Goal: Task Accomplishment & Management: Complete application form

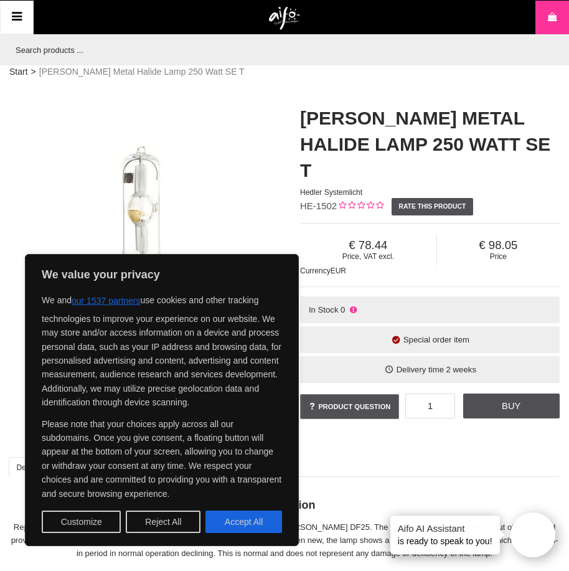
click at [260, 524] on button "Accept All" at bounding box center [244, 522] width 77 height 22
checkbox input "true"
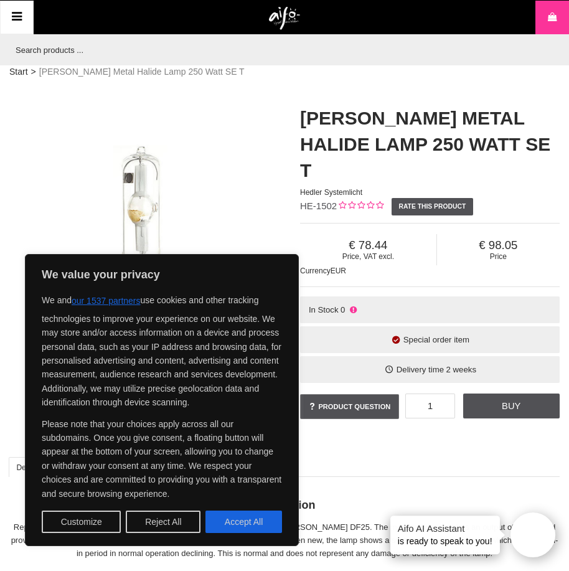
checkbox input "true"
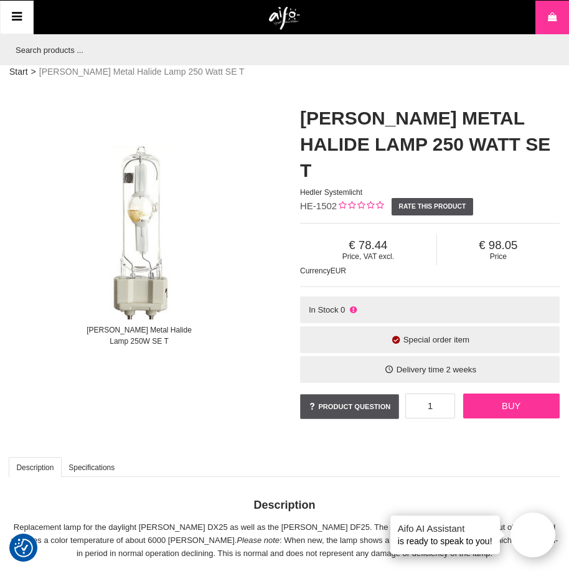
click at [522, 394] on link "Buy" at bounding box center [512, 406] width 97 height 25
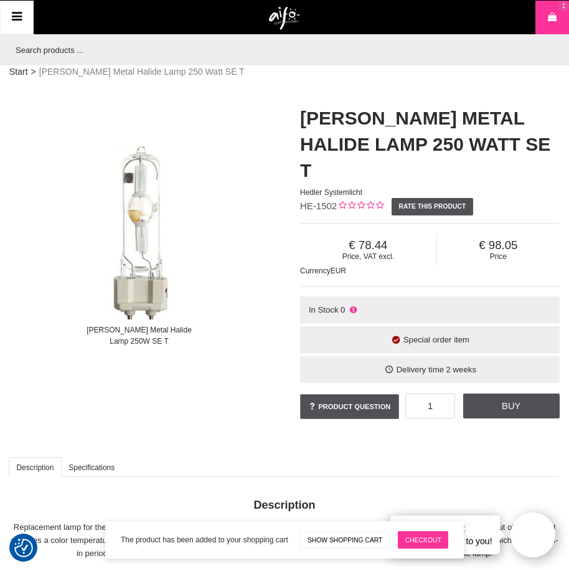
click at [426, 538] on link "Checkout" at bounding box center [423, 539] width 50 height 17
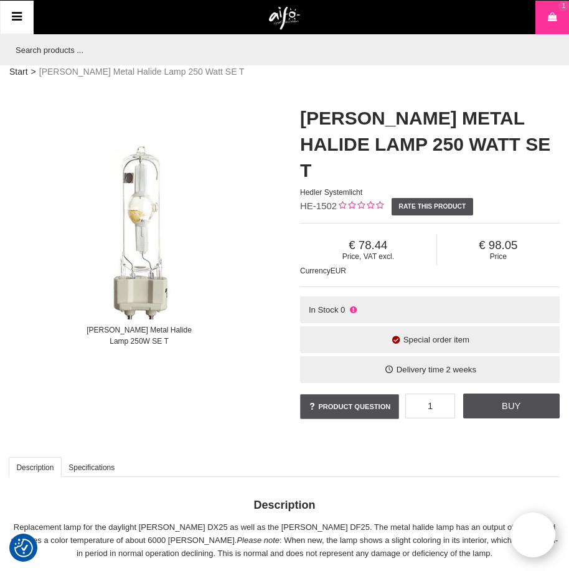
click at [21, 14] on icon at bounding box center [16, 17] width 15 height 18
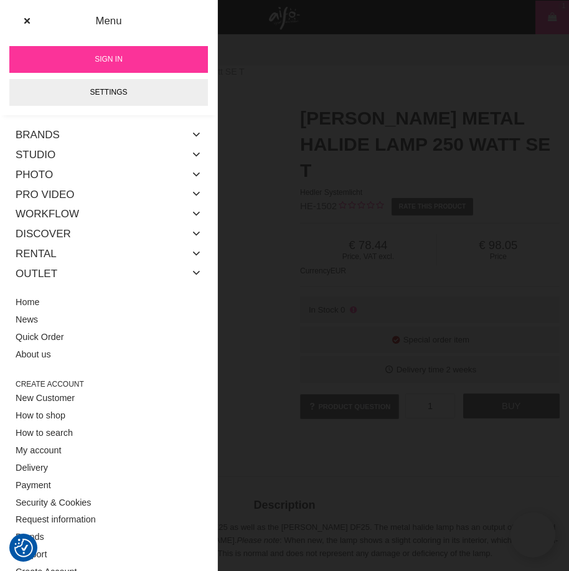
click at [378, 26] on div at bounding box center [284, 285] width 569 height 571
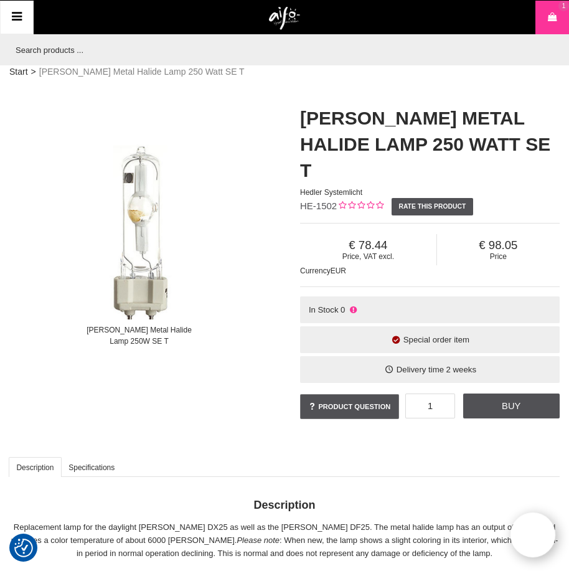
click at [12, 16] on icon at bounding box center [16, 17] width 15 height 18
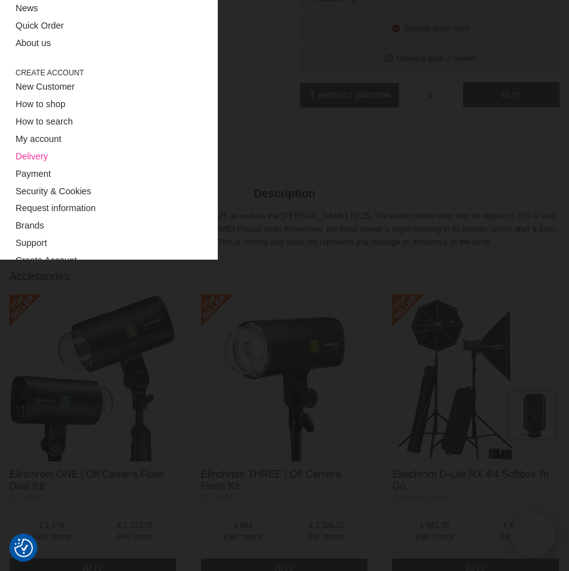
click at [36, 154] on link "Delivery" at bounding box center [109, 156] width 186 height 17
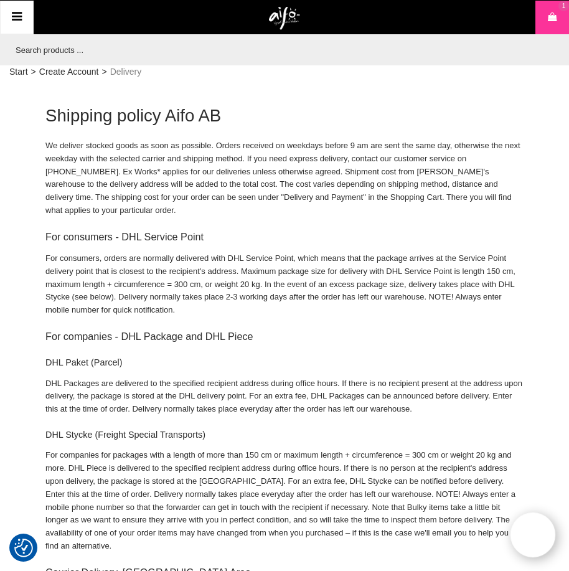
click at [11, 23] on icon at bounding box center [16, 17] width 15 height 18
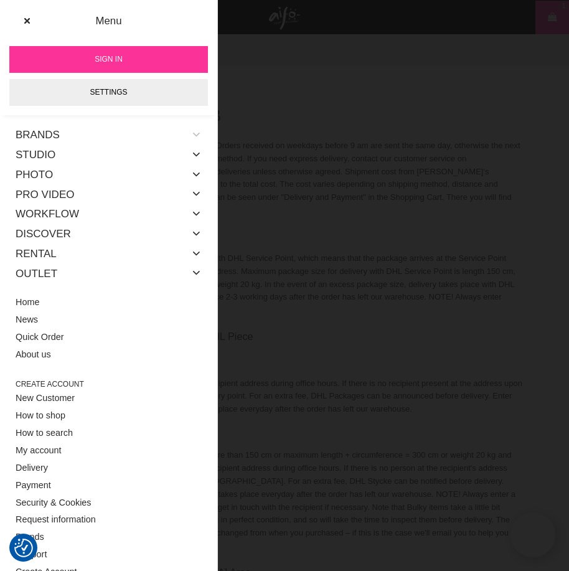
click at [192, 133] on icon at bounding box center [197, 135] width 10 height 16
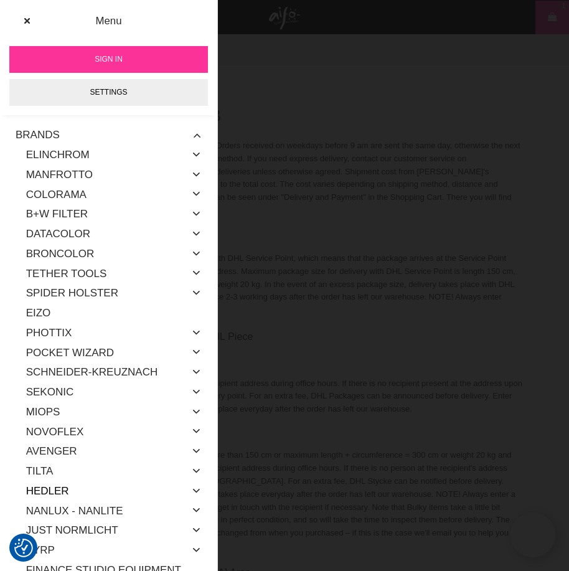
click at [59, 493] on link "Hedler" at bounding box center [47, 492] width 43 height 20
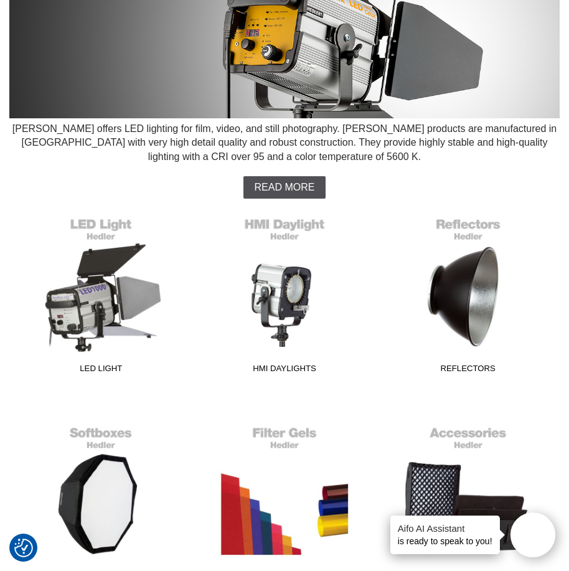
scroll to position [187, 0]
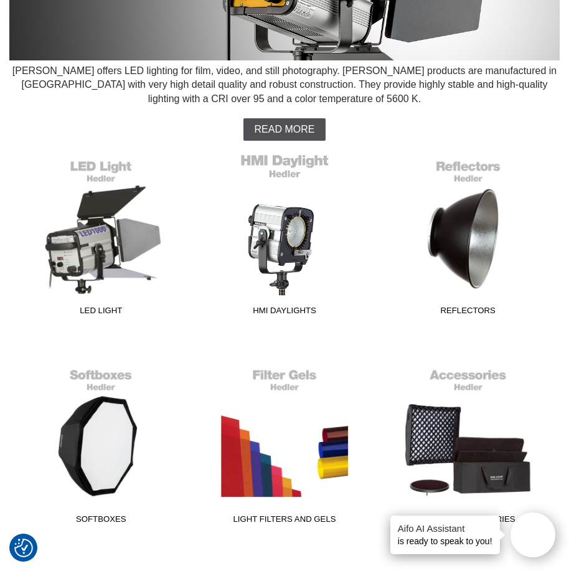
click at [295, 232] on link "HMI Daylights" at bounding box center [285, 237] width 168 height 168
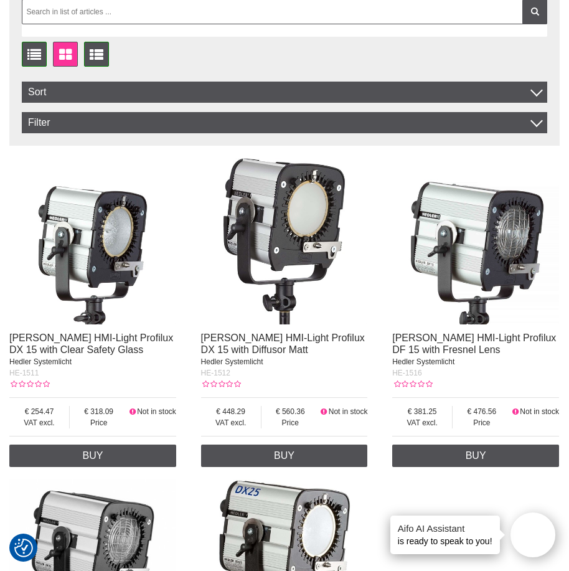
scroll to position [312, 0]
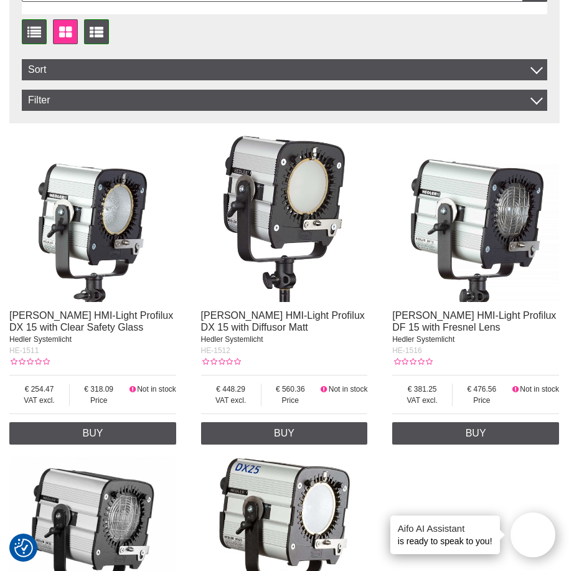
click at [294, 160] on img at bounding box center [284, 219] width 167 height 167
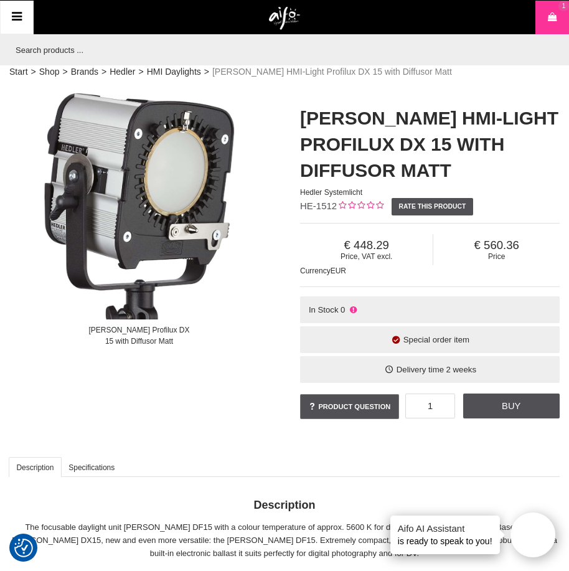
click at [352, 310] on icon at bounding box center [353, 309] width 10 height 9
click at [404, 305] on div "In Stock 0" at bounding box center [430, 310] width 260 height 27
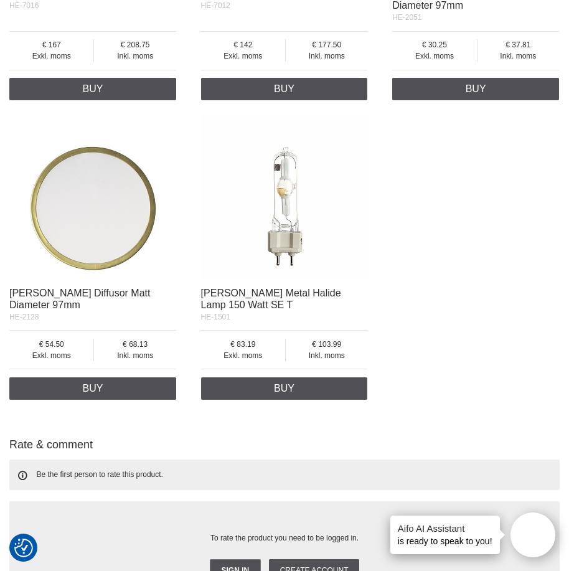
scroll to position [1495, 0]
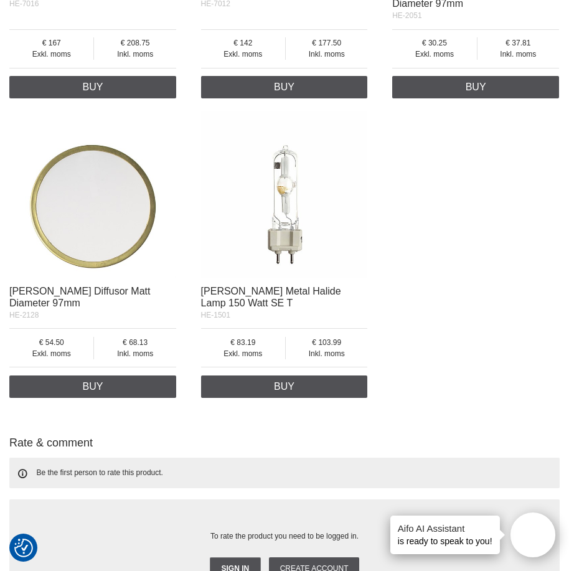
click at [288, 167] on img at bounding box center [284, 194] width 167 height 167
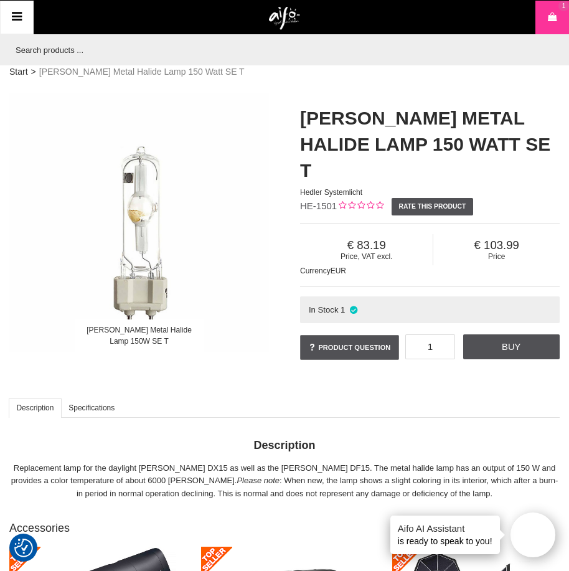
click at [553, 23] on icon at bounding box center [552, 18] width 12 height 14
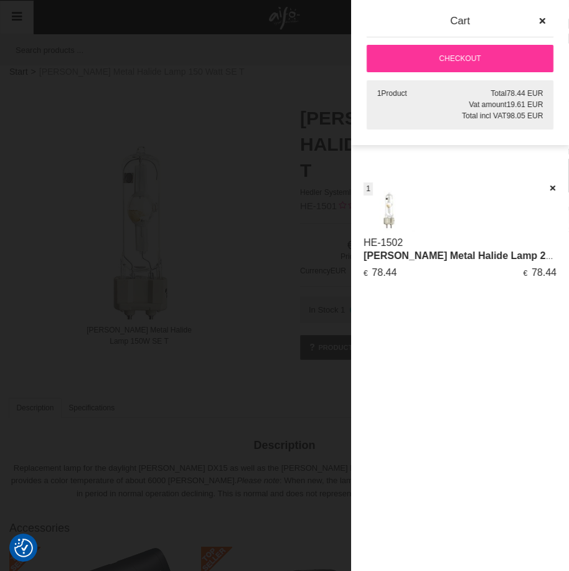
click at [401, 256] on link "[PERSON_NAME] Metal Halide Lamp 250 Watt SE T" at bounding box center [485, 255] width 242 height 11
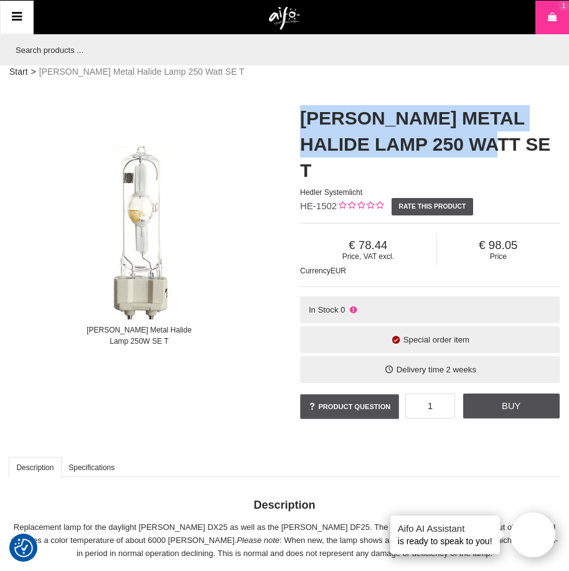
drag, startPoint x: 483, startPoint y: 141, endPoint x: 291, endPoint y: 110, distance: 194.9
click at [291, 110] on div "Hedler Metal Halide Lamp 250 Watt SE T Hedler Systemlicht HE-1502 Rate this pro…" at bounding box center [430, 264] width 291 height 342
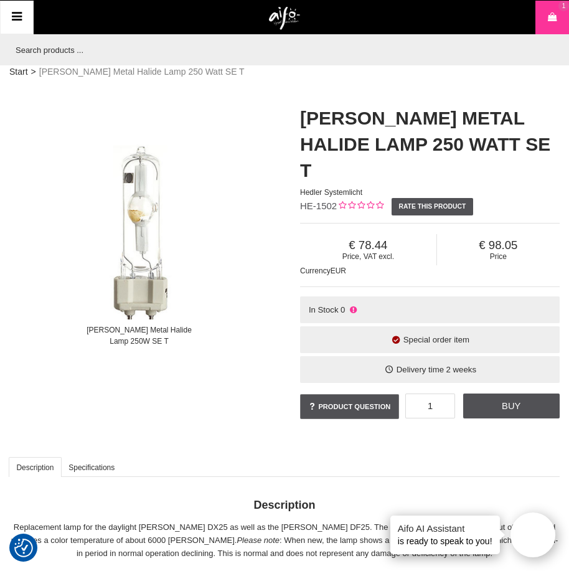
click at [32, 121] on div "Hedler Metal Halide Lamp 250W SE T" at bounding box center [139, 223] width 260 height 260
click at [419, 127] on h1 "[PERSON_NAME] Metal Halide Lamp 250 Watt SE T" at bounding box center [430, 144] width 260 height 79
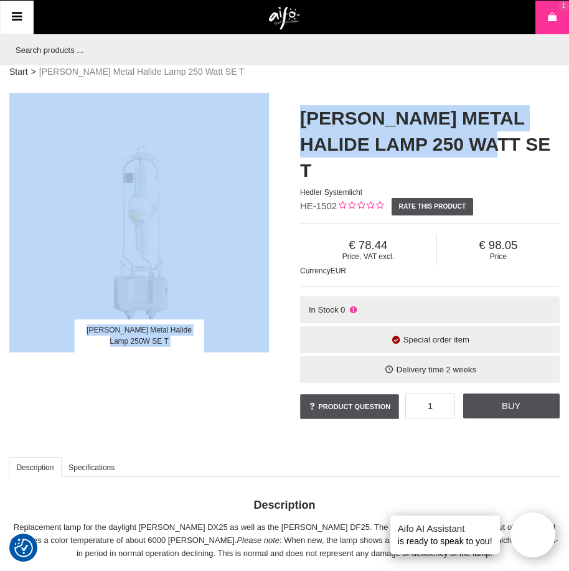
drag, startPoint x: 489, startPoint y: 145, endPoint x: 282, endPoint y: 115, distance: 209.7
click at [282, 115] on div "Hedler Metal Halide Lamp 250W SE T Hedler Metal Halide Lamp 250 Watt SE T Hedle…" at bounding box center [285, 264] width 582 height 342
copy div "Hedler Metal Halide Lamp 250W SE T Hedler Metal Halide Lamp 250 Watt SE T"
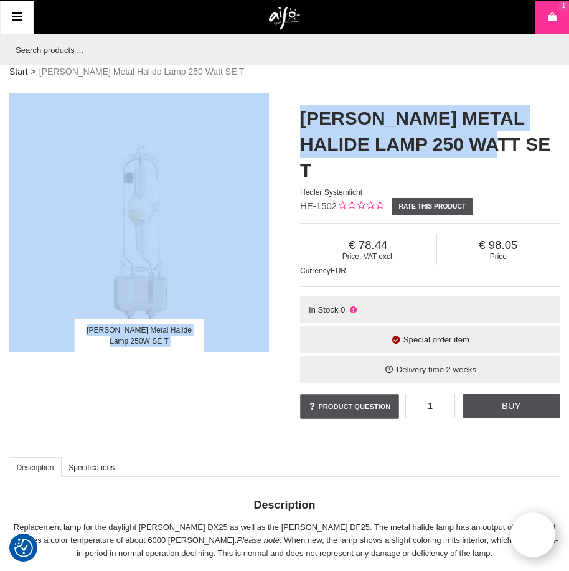
click at [20, 12] on icon at bounding box center [16, 17] width 15 height 18
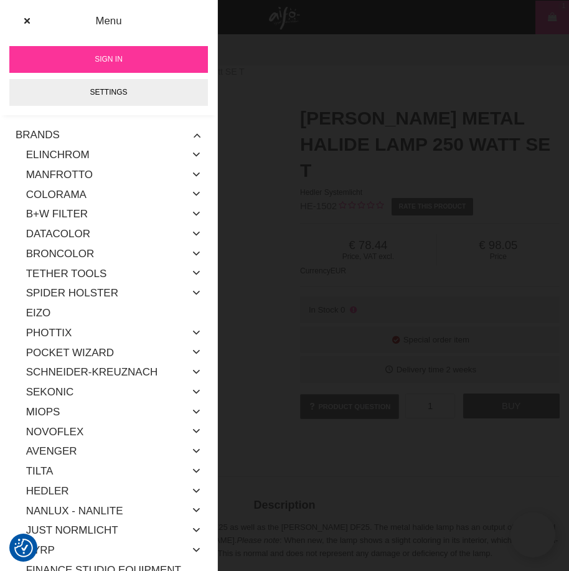
click at [60, 137] on div "Brands" at bounding box center [109, 135] width 186 height 20
click at [57, 497] on link "Hedler" at bounding box center [47, 492] width 43 height 20
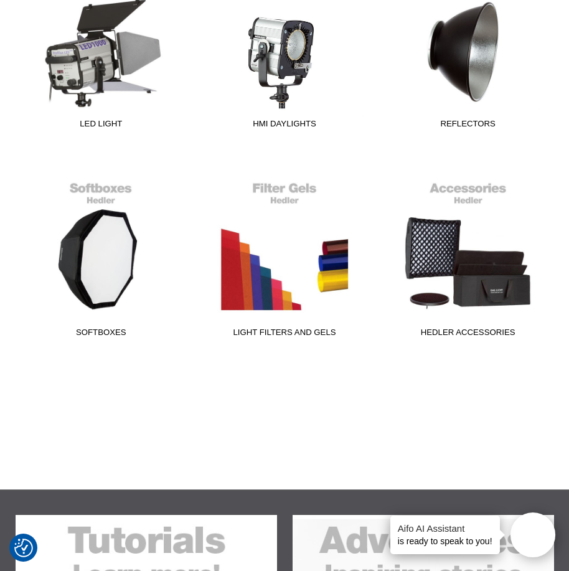
scroll to position [371, 0]
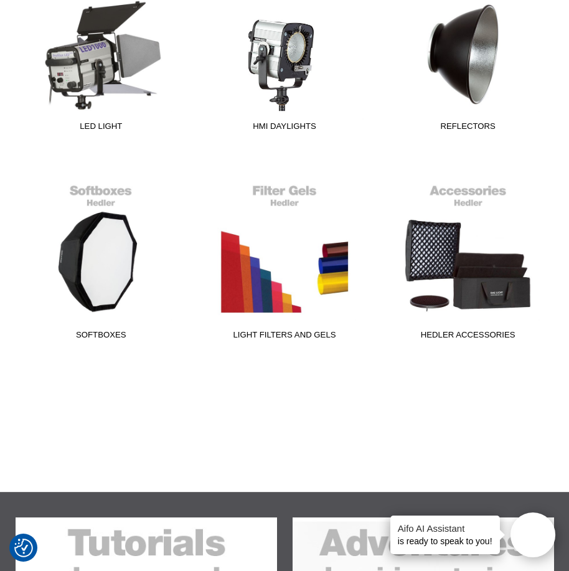
click at [300, 126] on span "HMI Daylights" at bounding box center [285, 128] width 168 height 17
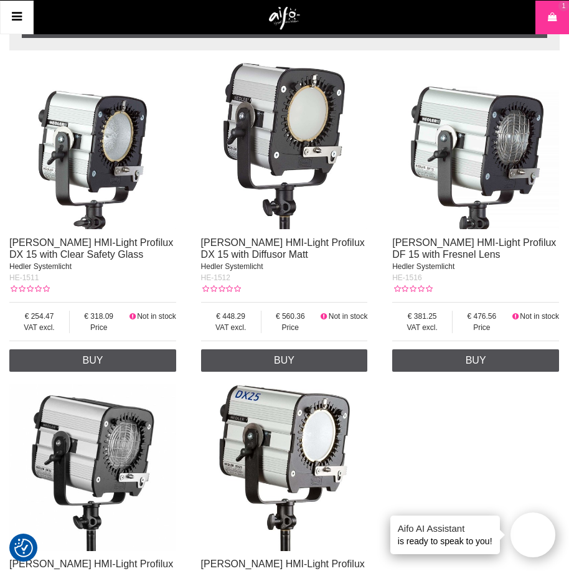
scroll to position [381, 0]
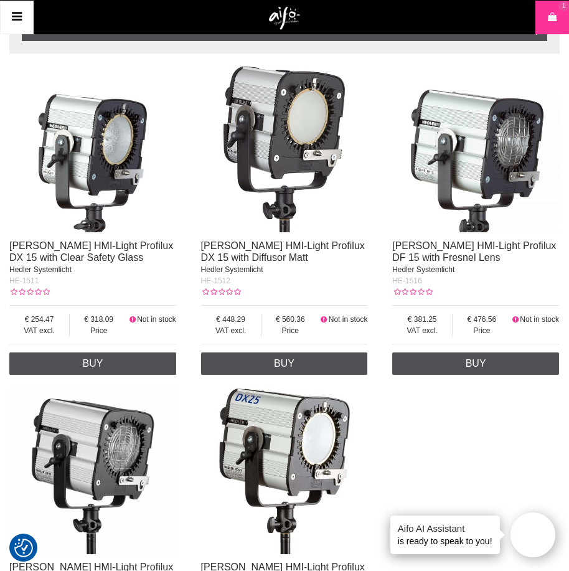
click at [93, 120] on img at bounding box center [92, 149] width 167 height 167
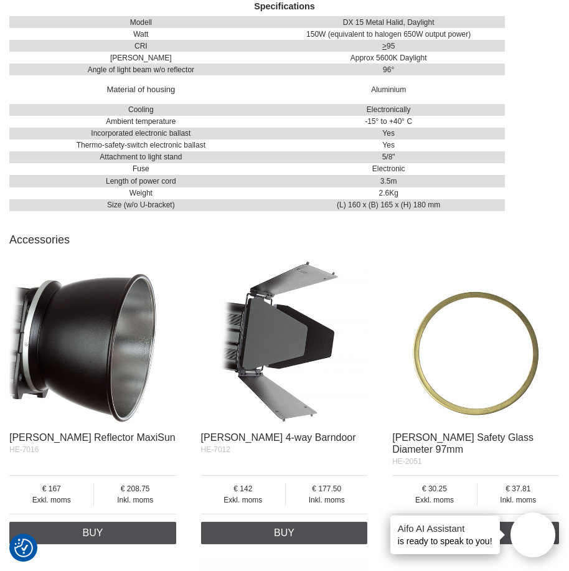
scroll to position [1121, 0]
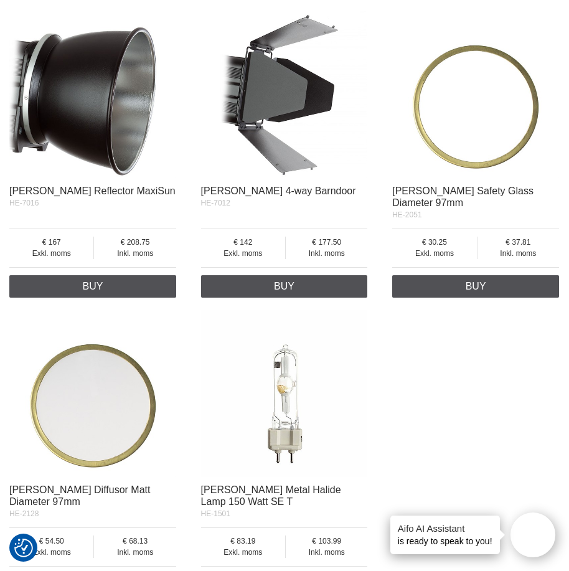
click at [275, 373] on img at bounding box center [284, 393] width 167 height 167
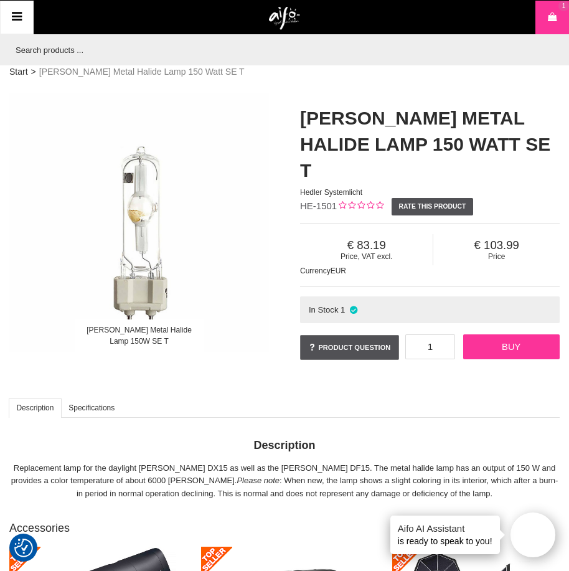
click at [525, 335] on link "Buy" at bounding box center [512, 347] width 97 height 25
click at [17, 15] on icon at bounding box center [16, 17] width 15 height 18
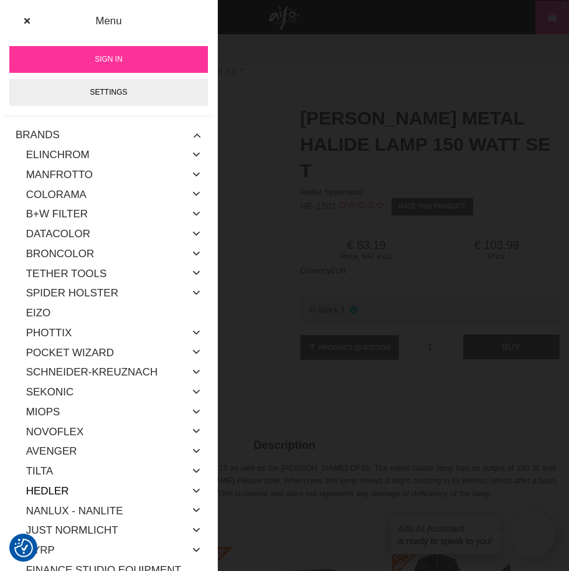
click at [66, 489] on link "Hedler" at bounding box center [47, 492] width 43 height 20
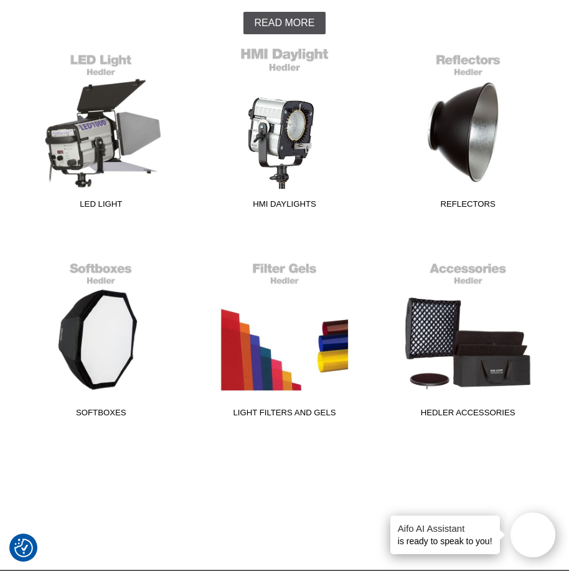
scroll to position [312, 0]
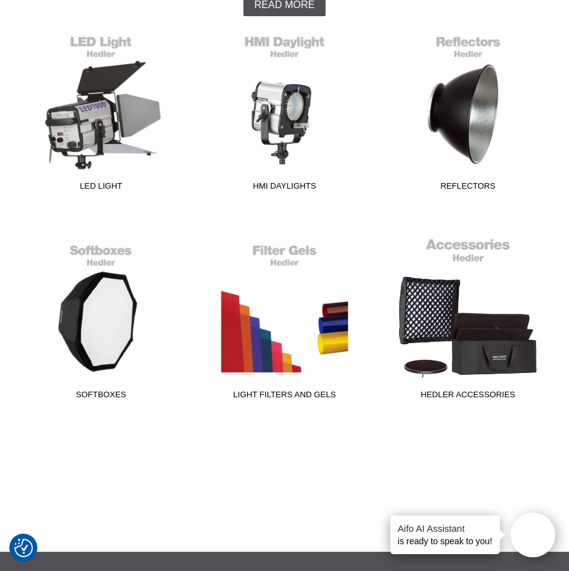
click at [485, 345] on link "Hedler Accessories" at bounding box center [468, 321] width 168 height 168
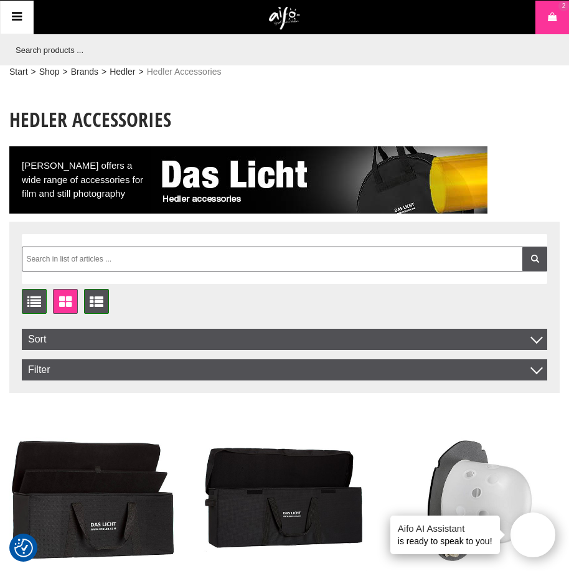
click at [26, 17] on link "Menu" at bounding box center [17, 18] width 34 height 34
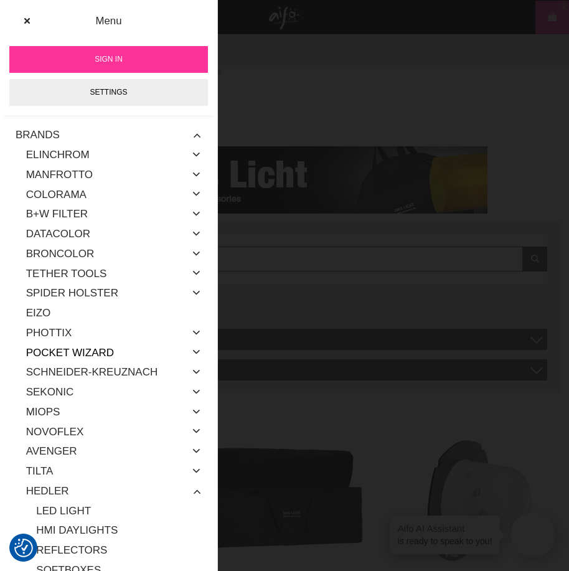
click at [114, 350] on link "Pocket Wizard" at bounding box center [70, 353] width 88 height 20
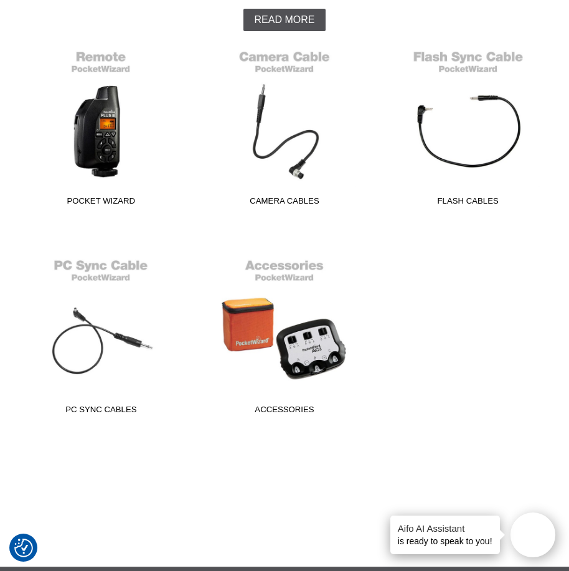
scroll to position [312, 0]
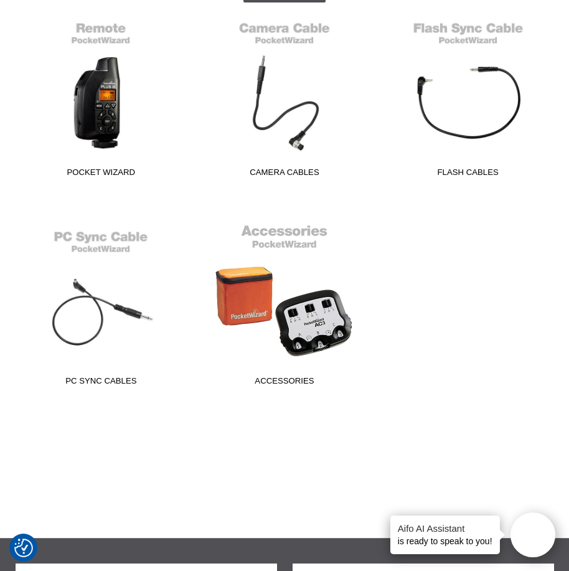
click at [320, 330] on link "Accessories" at bounding box center [285, 308] width 168 height 168
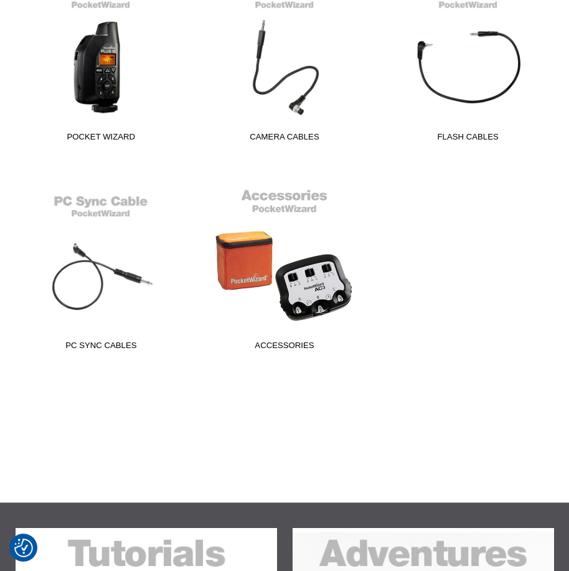
scroll to position [312, 0]
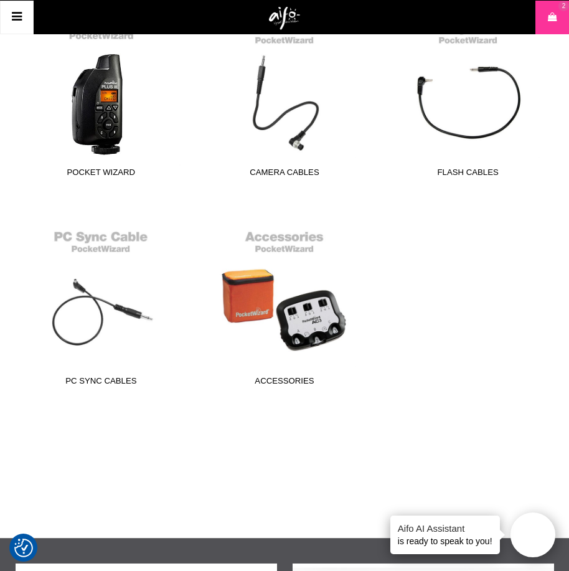
click at [122, 115] on link "Pocket Wizard" at bounding box center [101, 99] width 168 height 168
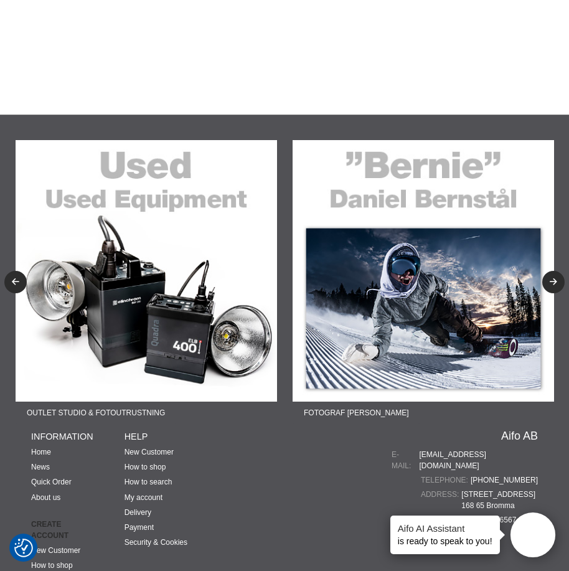
scroll to position [748, 0]
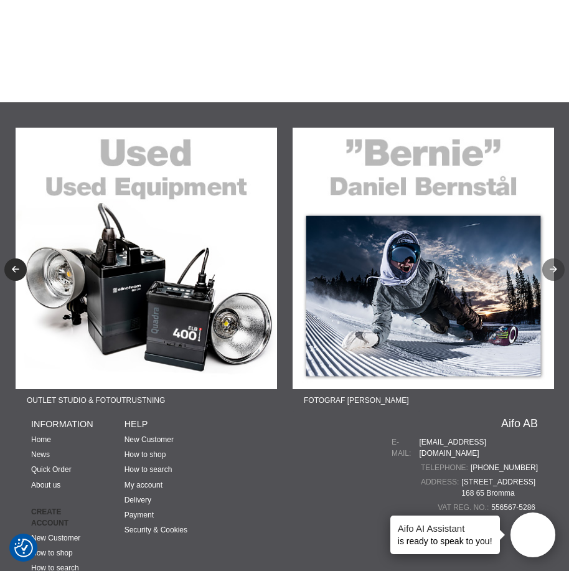
click at [556, 267] on icon "Next" at bounding box center [554, 270] width 11 height 8
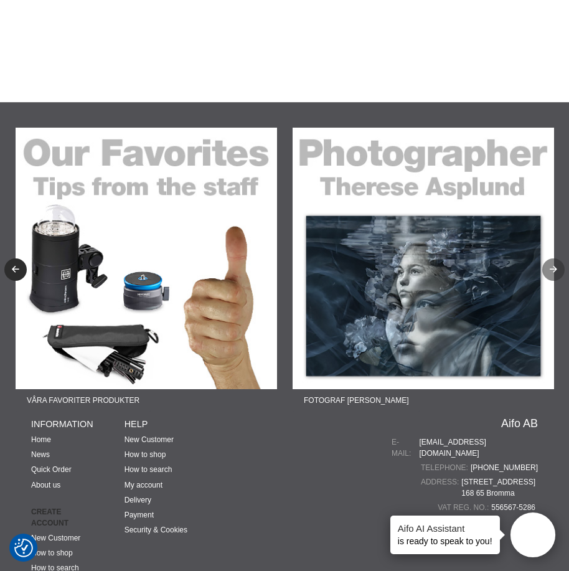
click at [556, 267] on icon "Next" at bounding box center [554, 270] width 11 height 8
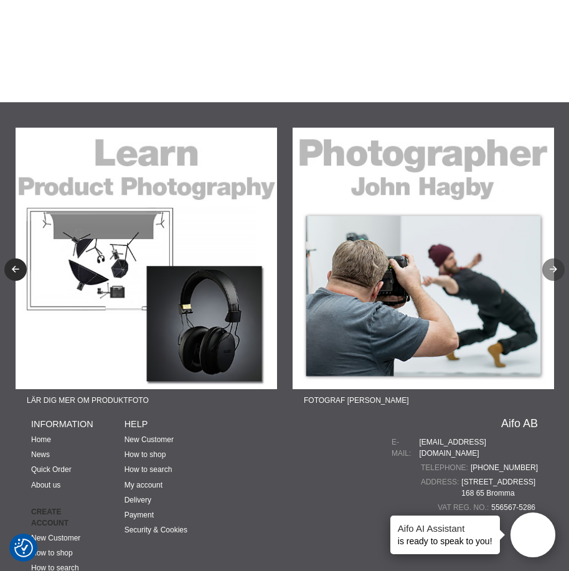
click at [556, 267] on icon "Next" at bounding box center [554, 270] width 11 height 8
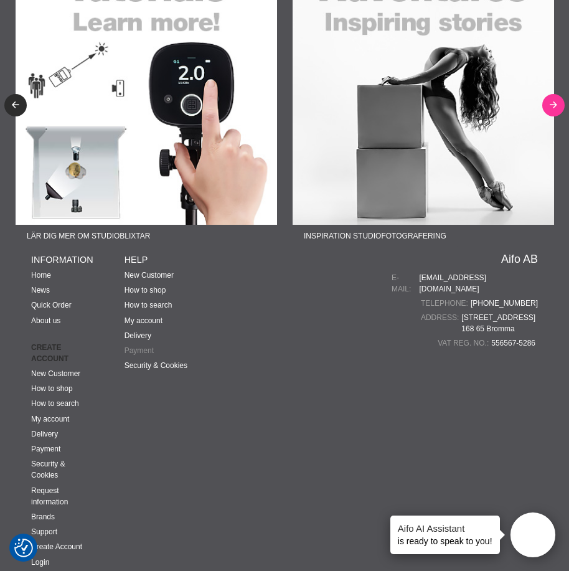
scroll to position [935, 0]
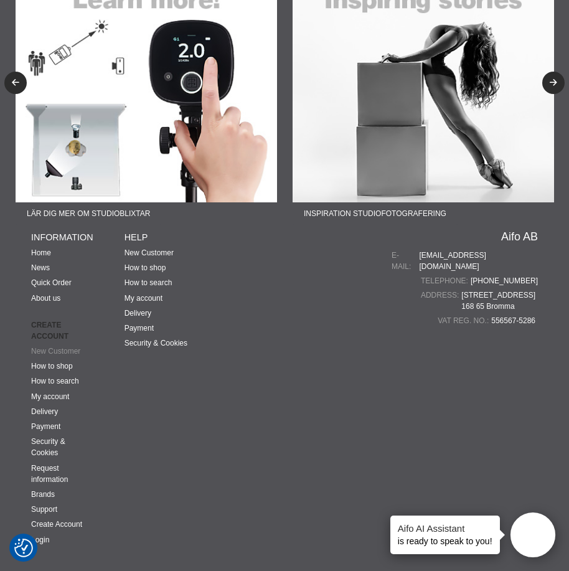
click at [60, 349] on link "New Customer" at bounding box center [55, 351] width 49 height 9
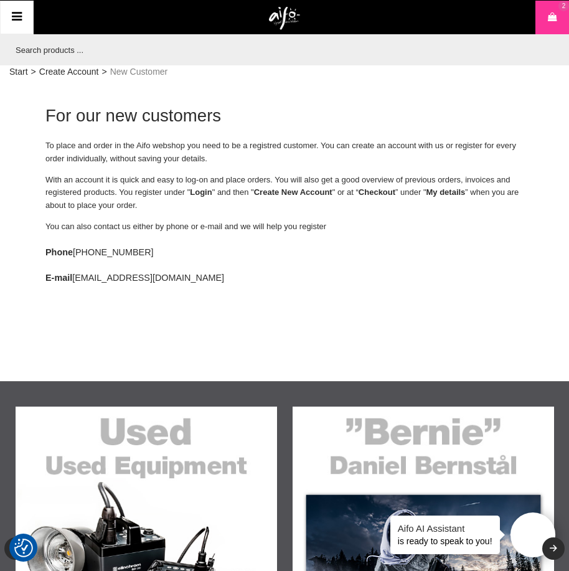
click at [282, 193] on strong "Create New Account" at bounding box center [293, 192] width 79 height 9
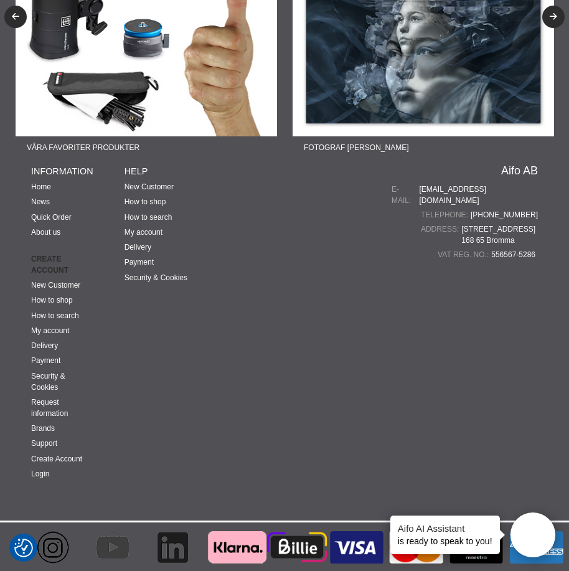
scroll to position [533, 0]
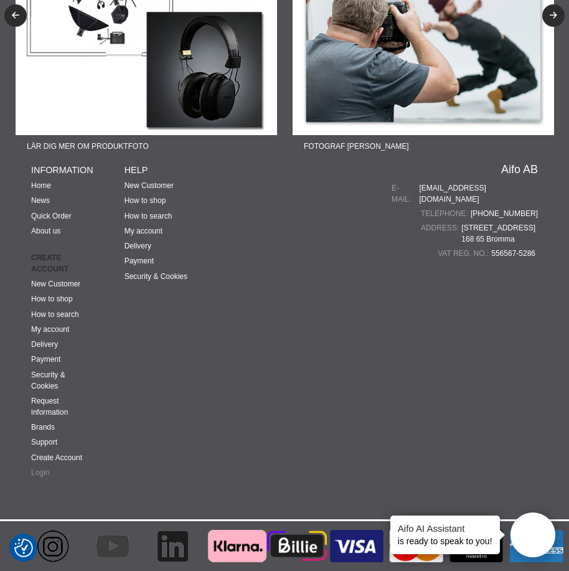
click at [39, 473] on link "Login" at bounding box center [40, 473] width 18 height 9
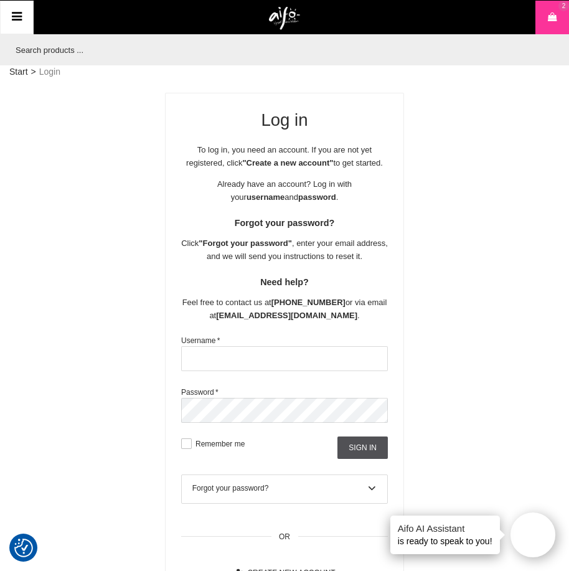
click at [268, 166] on strong ""Create a new account"" at bounding box center [287, 162] width 91 height 9
click at [299, 159] on strong ""Create a new account"" at bounding box center [287, 162] width 91 height 9
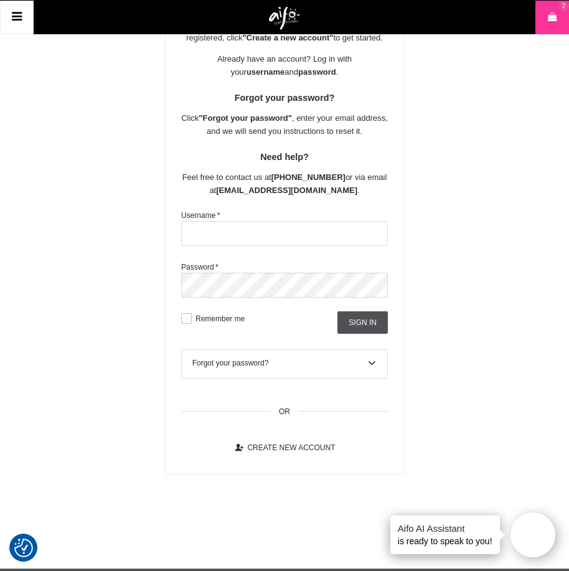
scroll to position [125, 0]
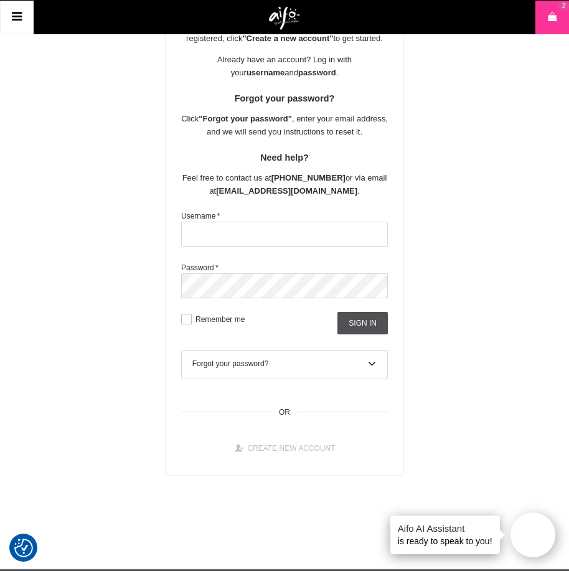
click at [273, 446] on link "Create new account" at bounding box center [285, 448] width 124 height 22
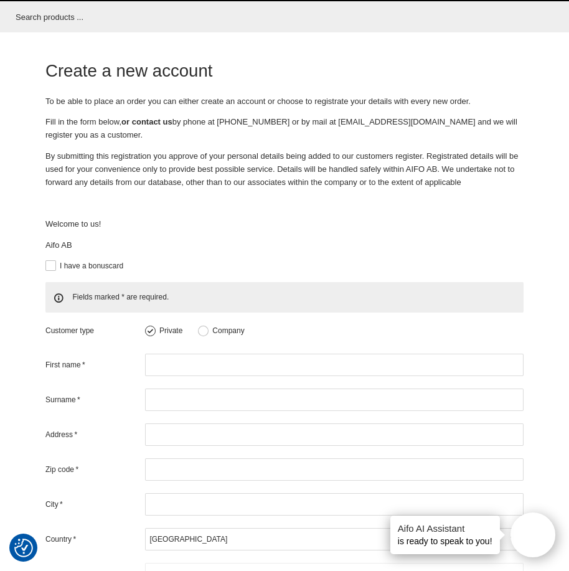
scroll to position [62, 0]
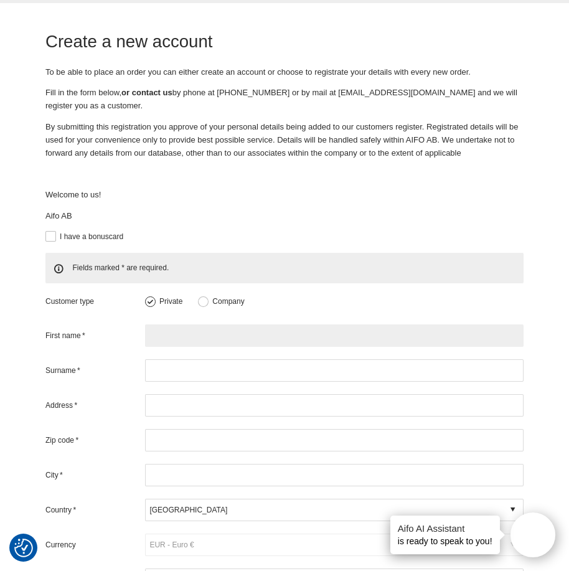
click at [172, 328] on input "text" at bounding box center [334, 336] width 379 height 22
type input "[PERSON_NAME]"
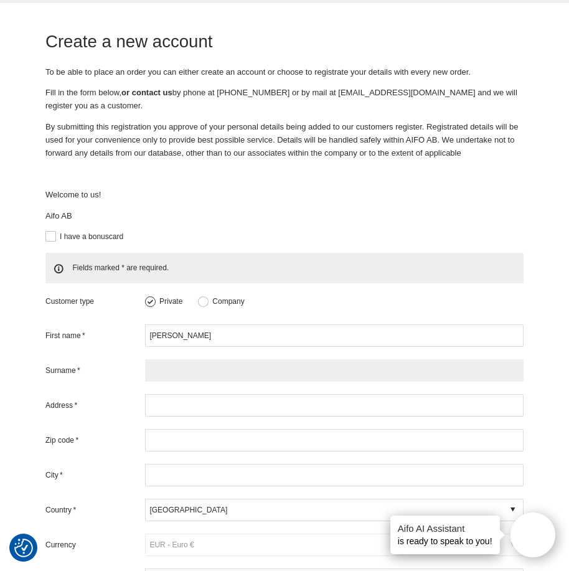
drag, startPoint x: 182, startPoint y: 369, endPoint x: 183, endPoint y: 360, distance: 8.7
click at [183, 365] on input "text" at bounding box center [334, 370] width 379 height 22
type input "[PERSON_NAME]"
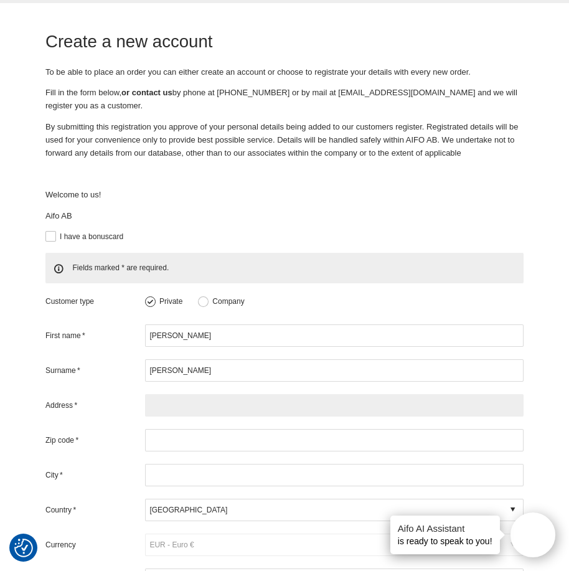
click at [184, 397] on input "text" at bounding box center [334, 405] width 379 height 22
type input "92a Summer Lane Royston"
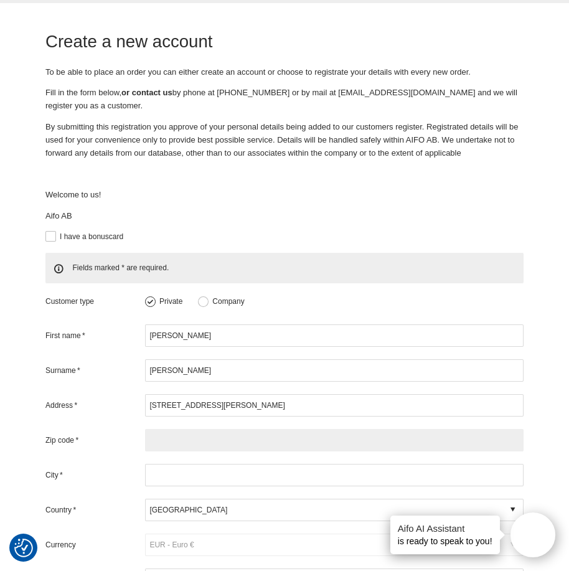
click at [173, 429] on input "text" at bounding box center [334, 440] width 379 height 22
type input "S71 4HW"
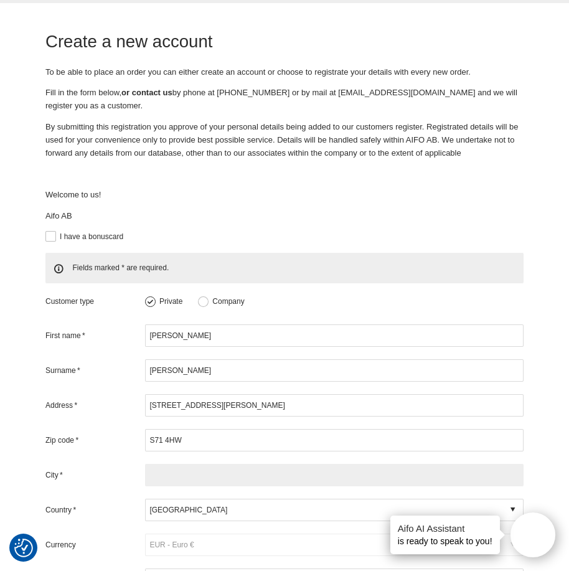
click at [189, 470] on input "text" at bounding box center [334, 475] width 379 height 22
type input "Barnsley"
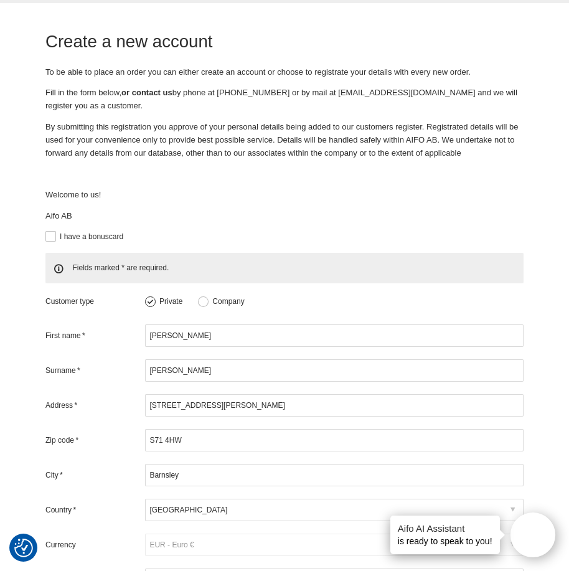
click at [196, 502] on div at bounding box center [334, 510] width 379 height 22
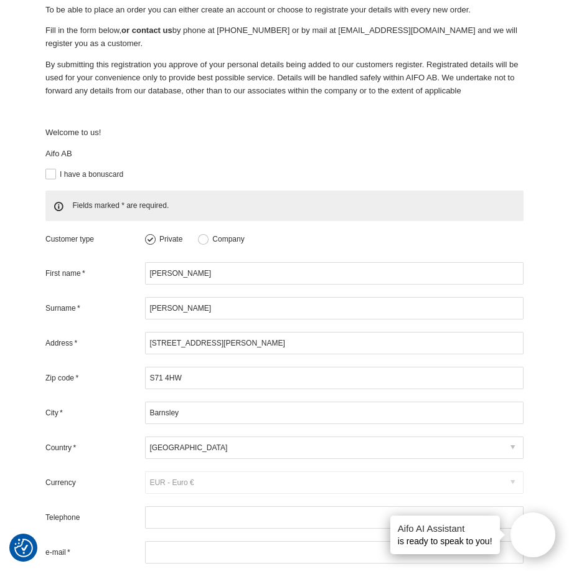
scroll to position [187, 0]
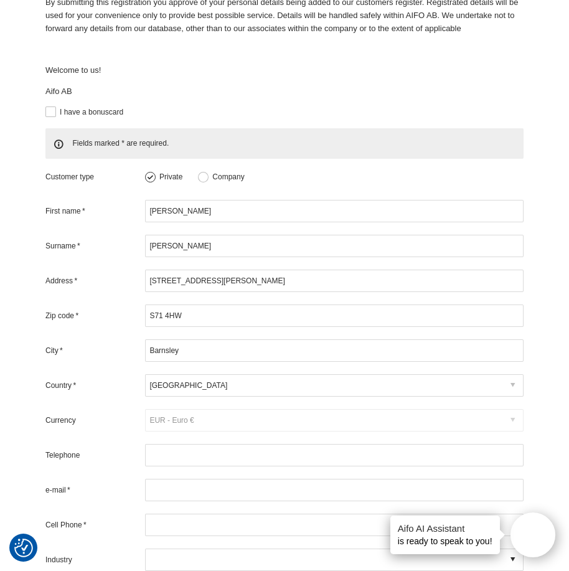
click at [507, 374] on div at bounding box center [334, 385] width 379 height 22
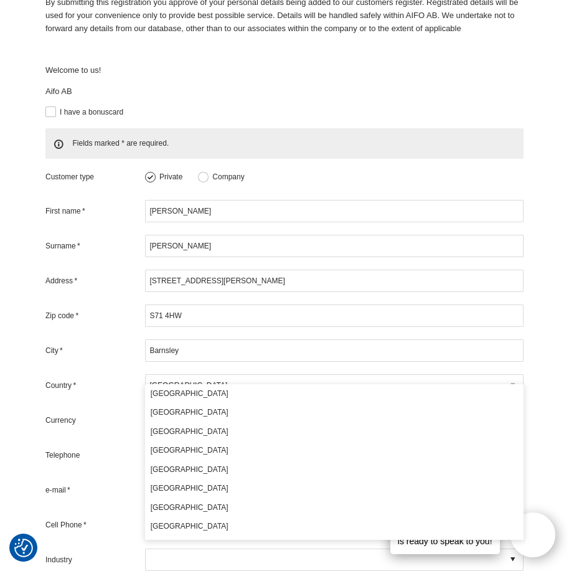
scroll to position [358, 0]
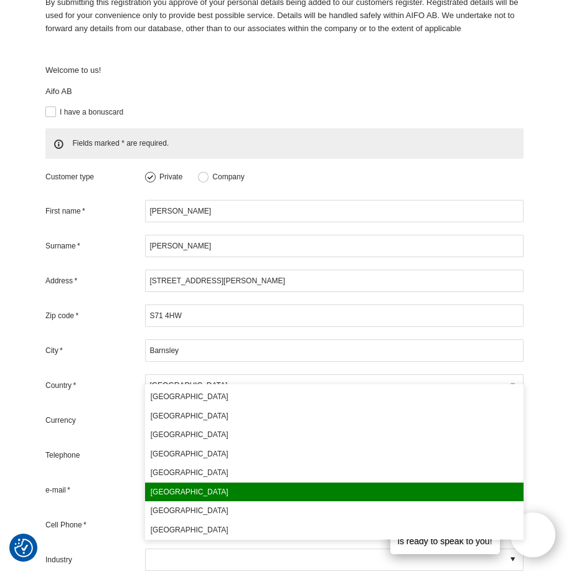
click at [188, 374] on div at bounding box center [334, 385] width 379 height 22
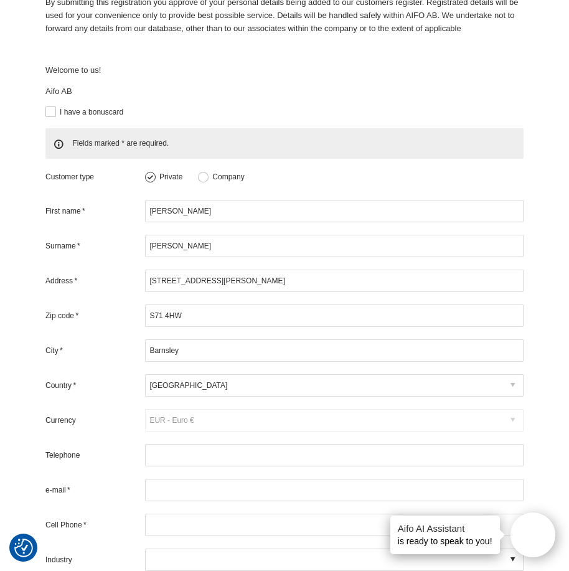
click at [197, 374] on div at bounding box center [334, 385] width 379 height 22
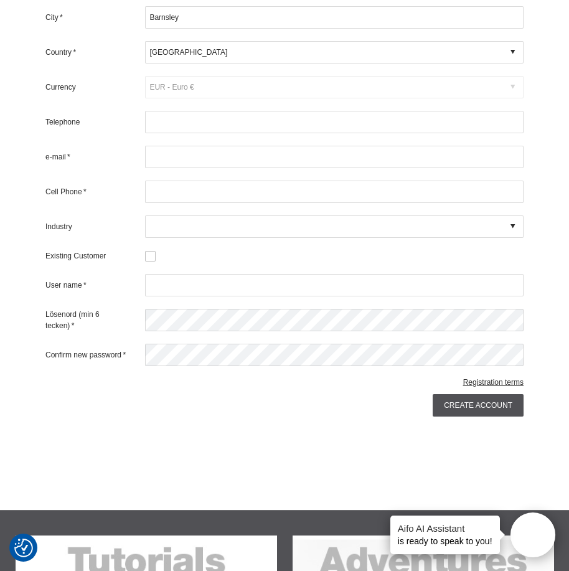
scroll to position [436, 0]
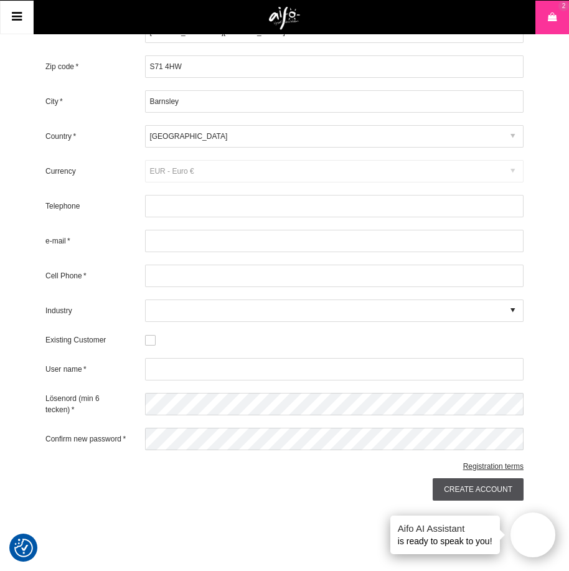
click at [457, 125] on div at bounding box center [334, 136] width 379 height 22
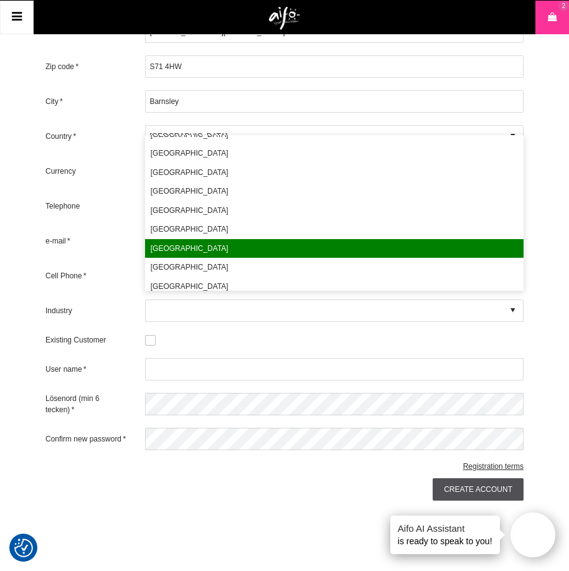
scroll to position [357, 0]
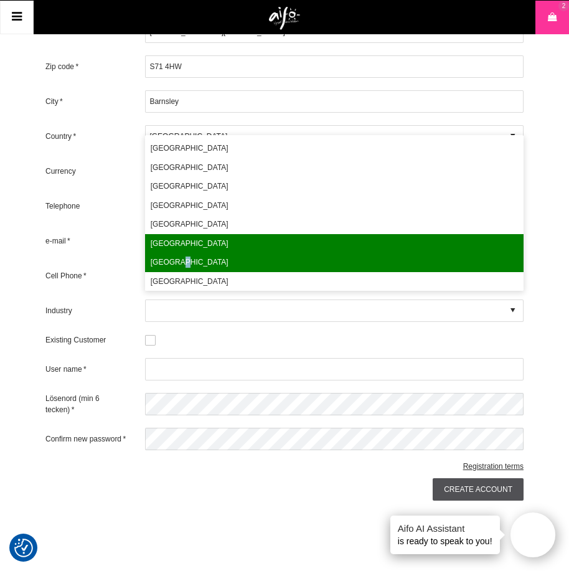
click at [176, 262] on div "[GEOGRAPHIC_DATA]" at bounding box center [334, 262] width 379 height 19
type input "[GEOGRAPHIC_DATA]"
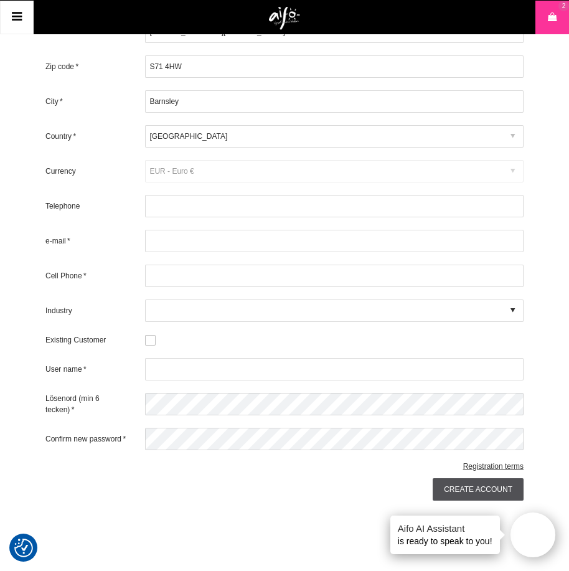
click at [190, 125] on div at bounding box center [334, 136] width 379 height 22
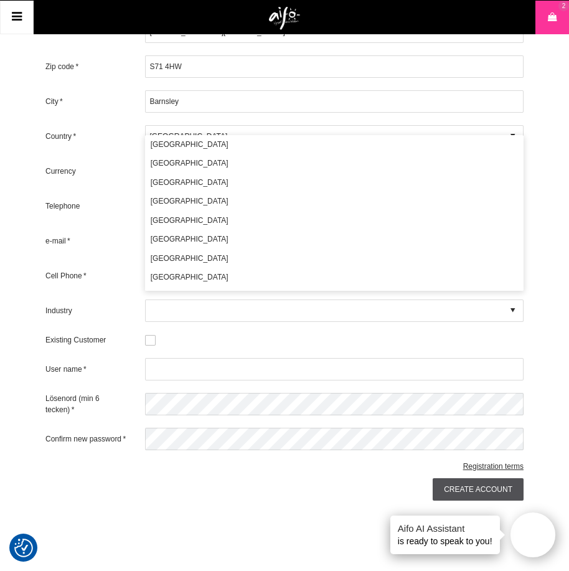
scroll to position [358, 0]
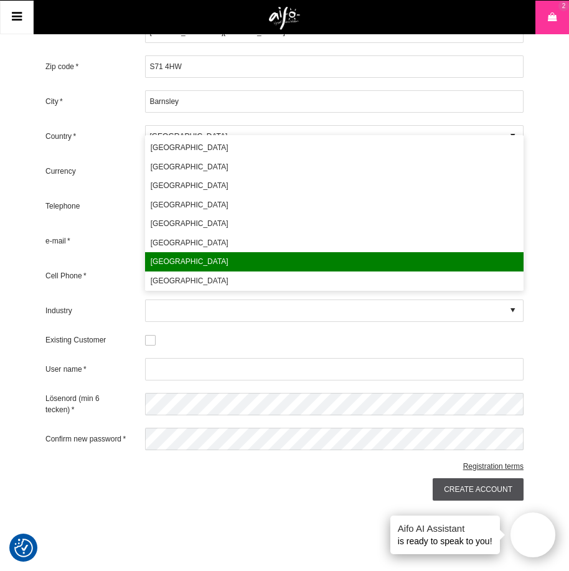
click at [102, 135] on div "Country * Switzerland" at bounding box center [284, 136] width 478 height 22
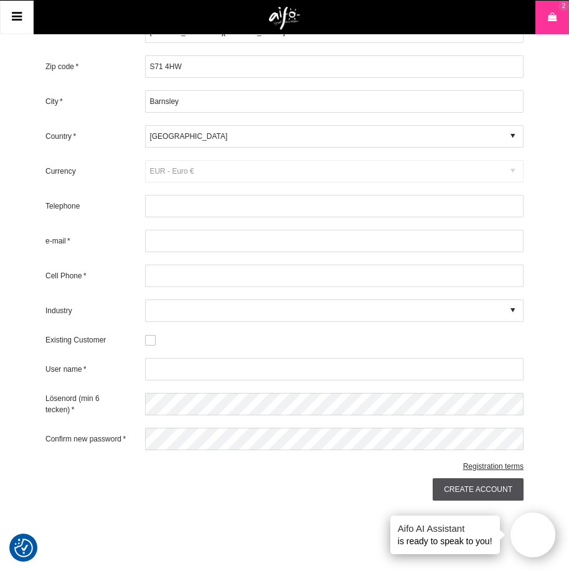
click at [66, 131] on label "Country *" at bounding box center [95, 136] width 100 height 11
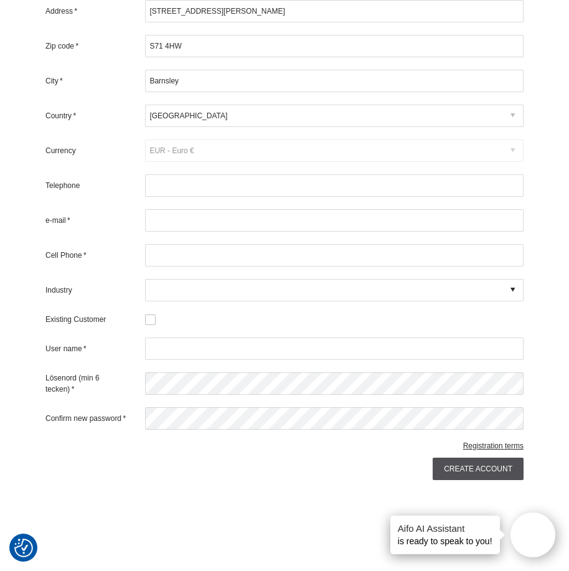
scroll to position [498, 0]
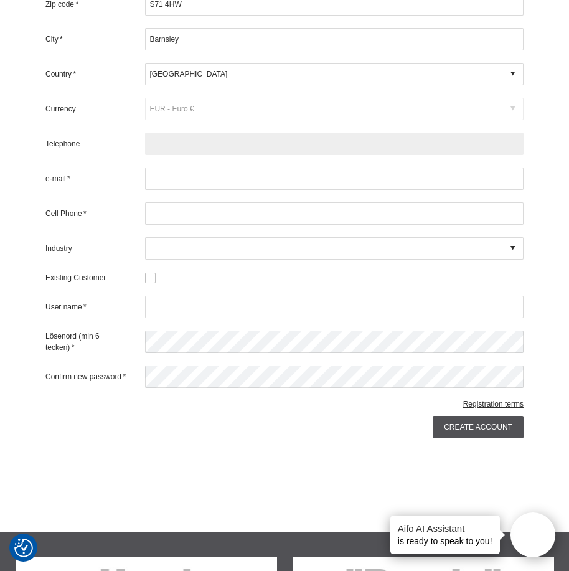
click at [174, 134] on input "text" at bounding box center [334, 144] width 379 height 22
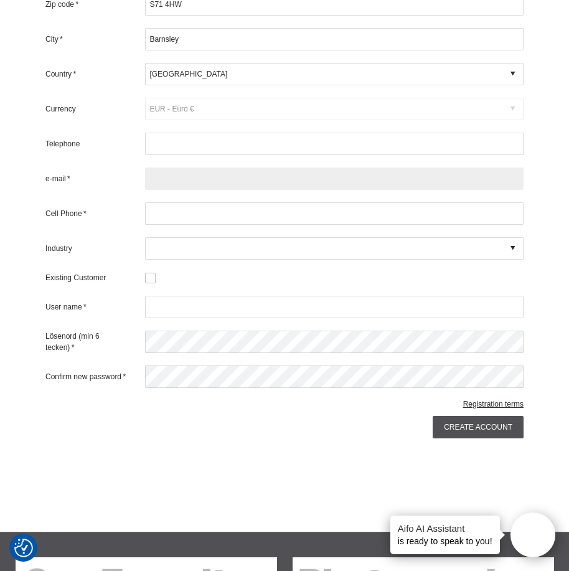
click at [179, 168] on input "text" at bounding box center [334, 179] width 379 height 22
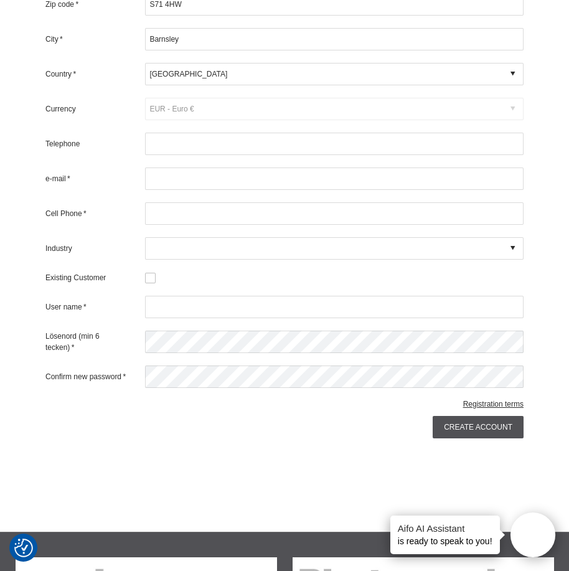
click at [434, 532] on h4 "Aifo AI Assistant" at bounding box center [445, 528] width 95 height 13
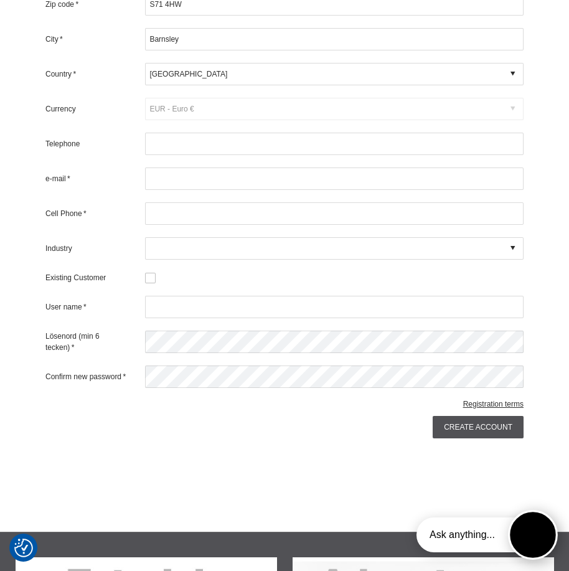
click at [537, 536] on button "Open twise" at bounding box center [533, 535] width 50 height 50
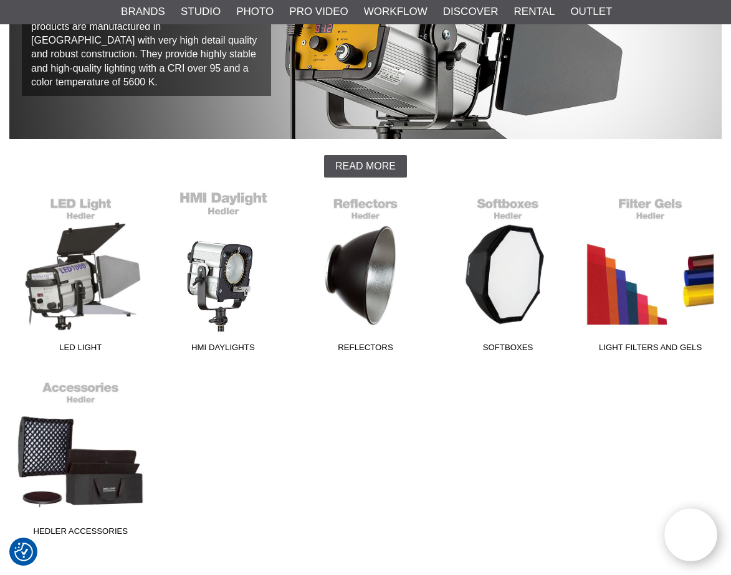
scroll to position [187, 0]
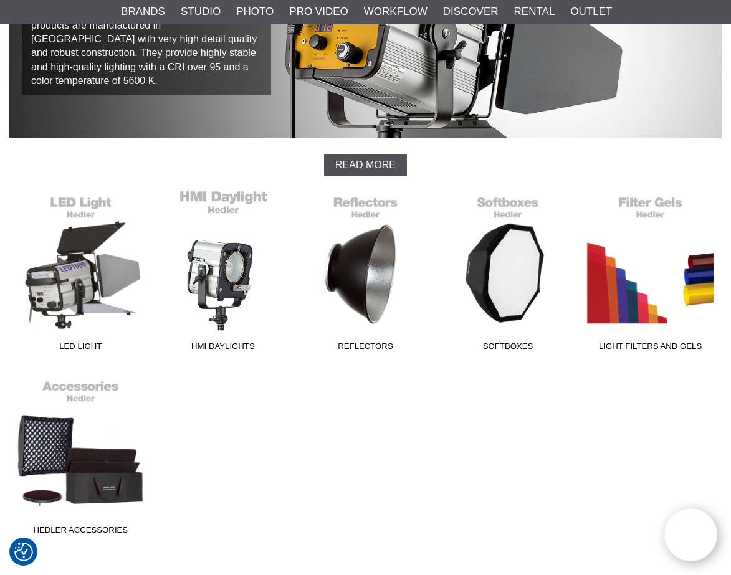
click at [240, 258] on link "HMI Daylights" at bounding box center [223, 273] width 143 height 168
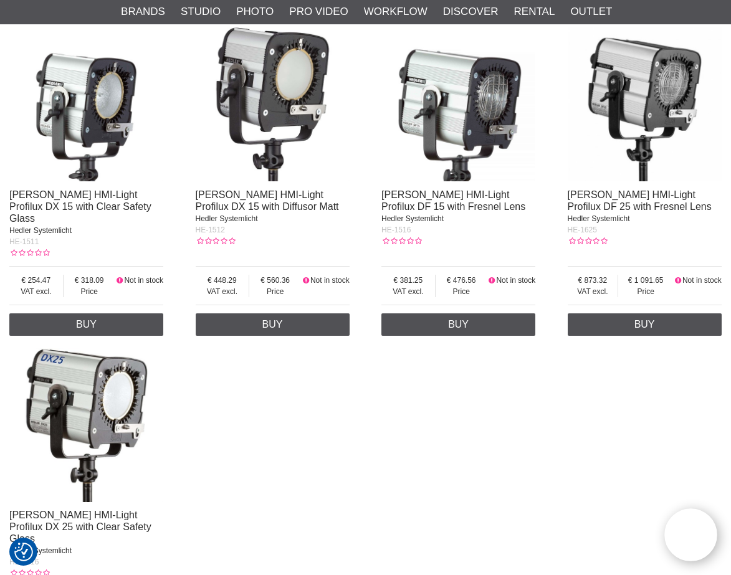
scroll to position [312, 0]
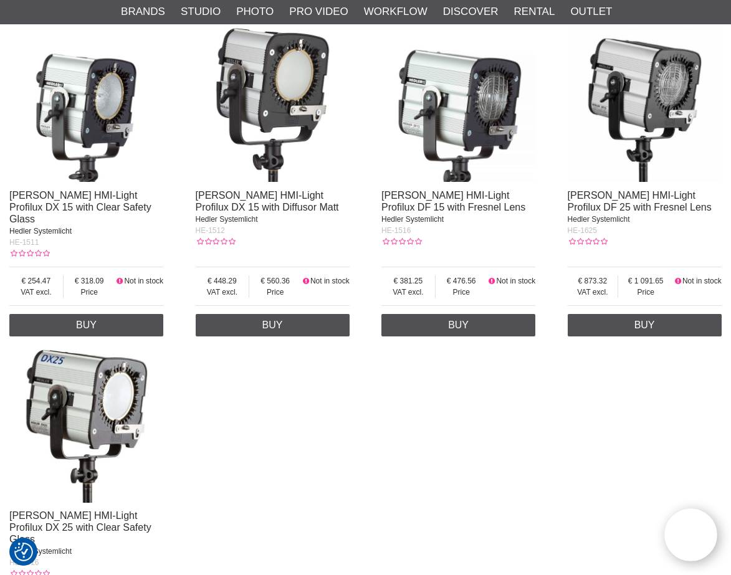
click at [114, 102] on img at bounding box center [86, 105] width 154 height 154
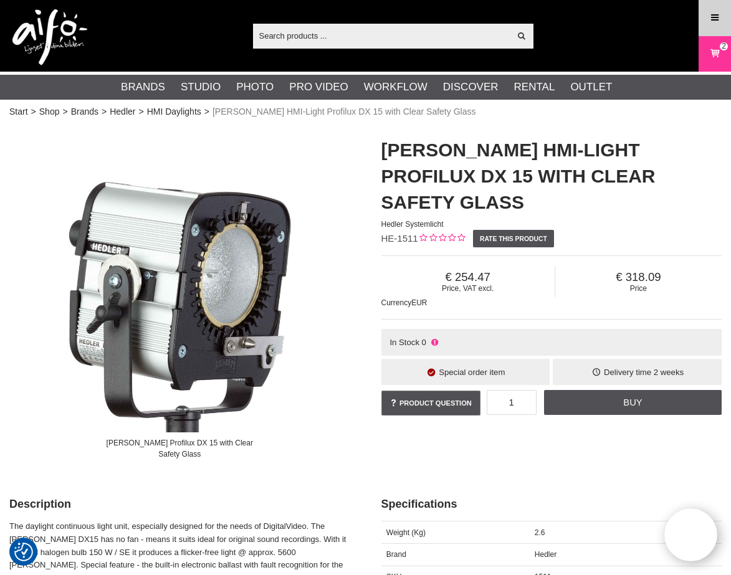
click at [717, 13] on icon at bounding box center [714, 18] width 11 height 14
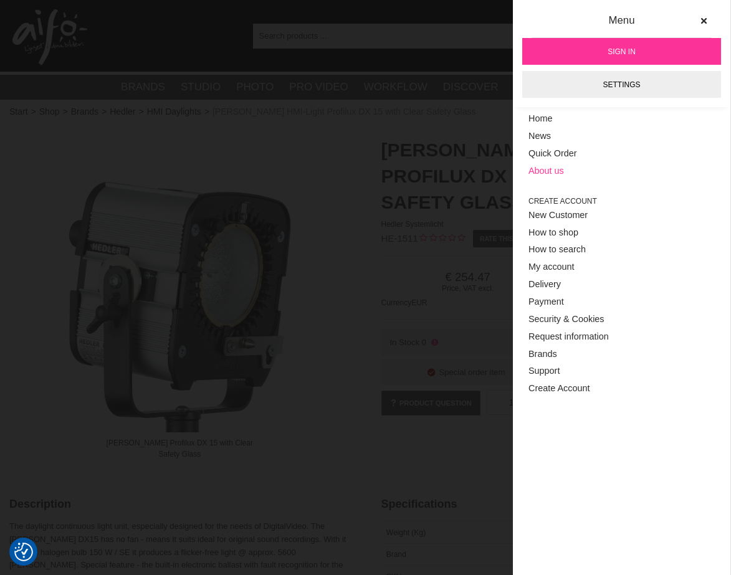
click at [550, 171] on link "About us" at bounding box center [621, 171] width 186 height 17
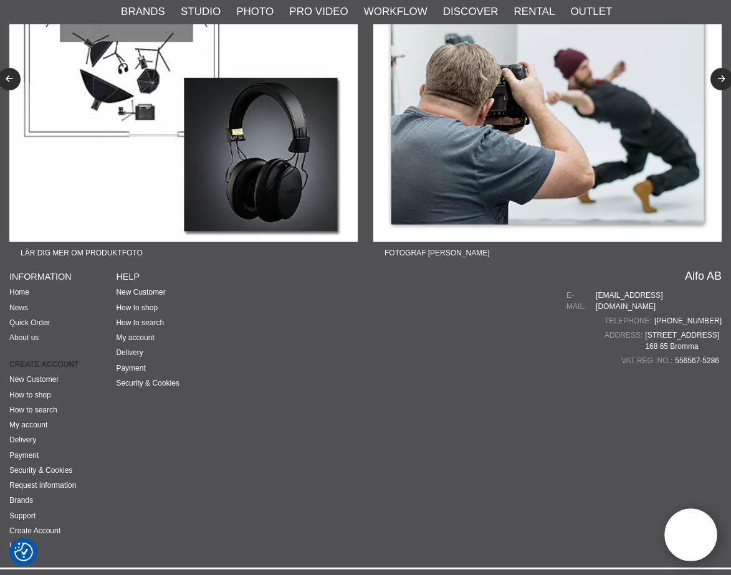
scroll to position [3925, 0]
